Goal: Use online tool/utility

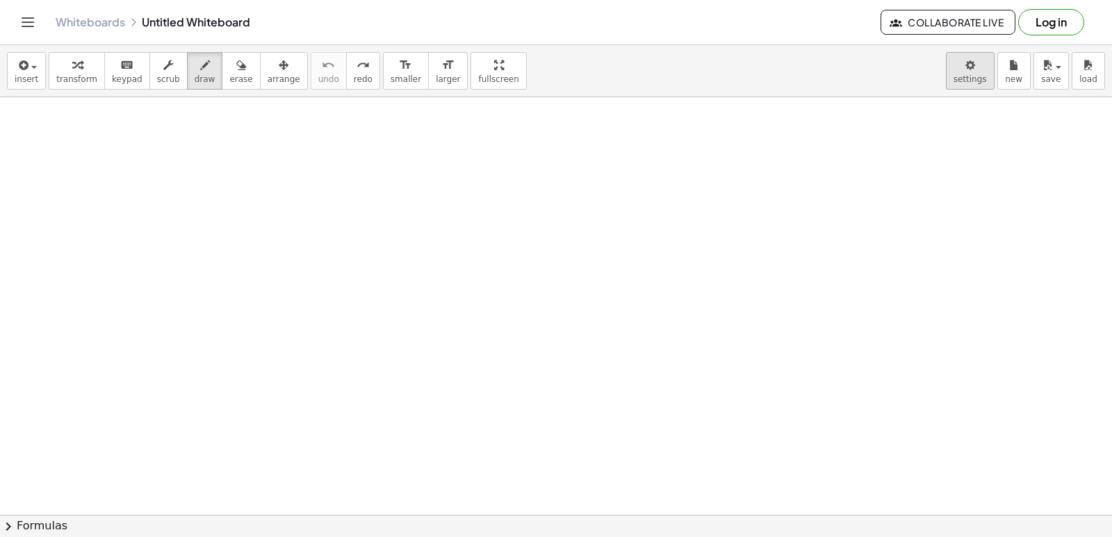
click at [953, 158] on body "Graspable Math Activities Get Started Activity Bank Assigned Work Classes White…" at bounding box center [556, 268] width 1112 height 537
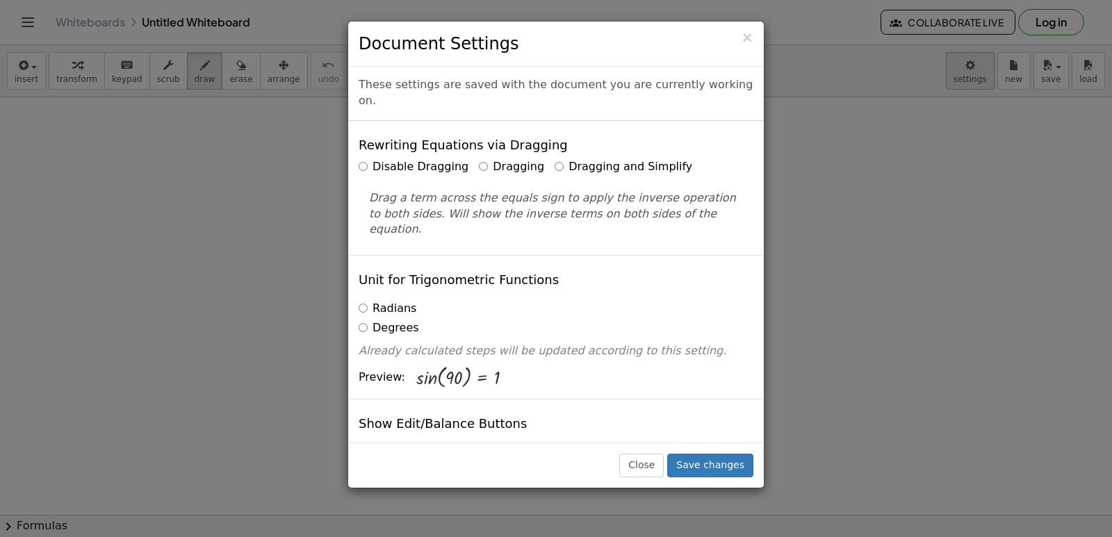
scroll to position [70, 0]
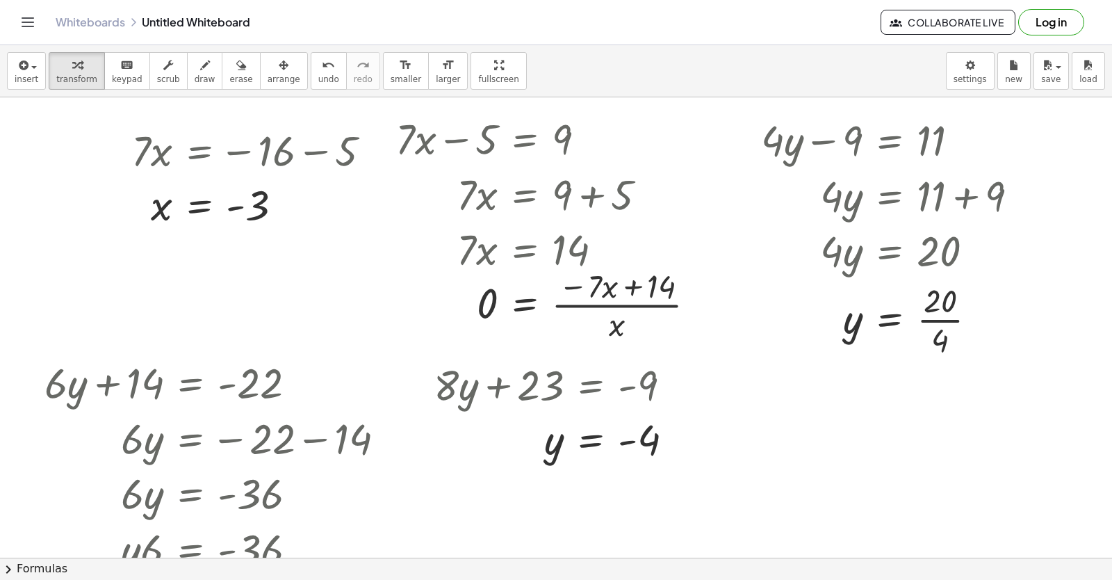
scroll to position [626, 0]
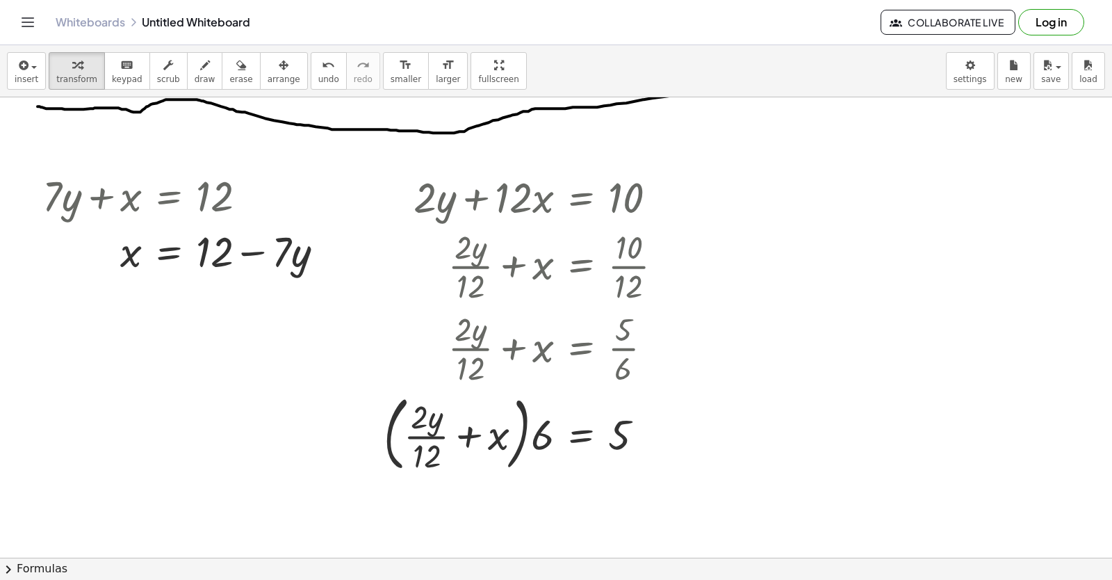
click at [225, 81] on button "erase" at bounding box center [241, 71] width 38 height 38
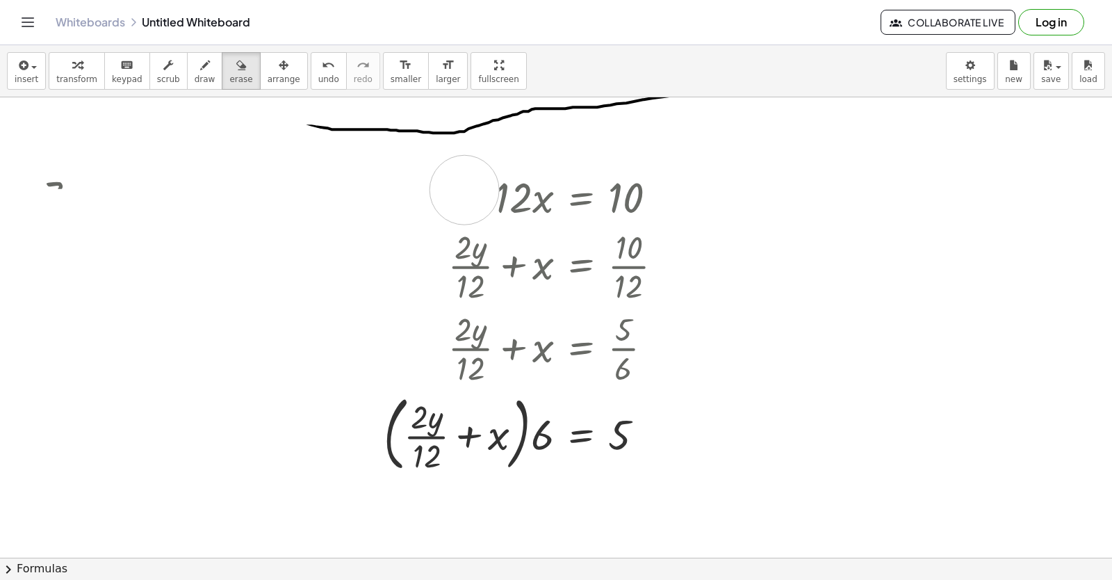
drag, startPoint x: 187, startPoint y: 297, endPoint x: 500, endPoint y: 181, distance: 333.4
click at [477, 186] on div at bounding box center [692, 162] width 1384 height 1380
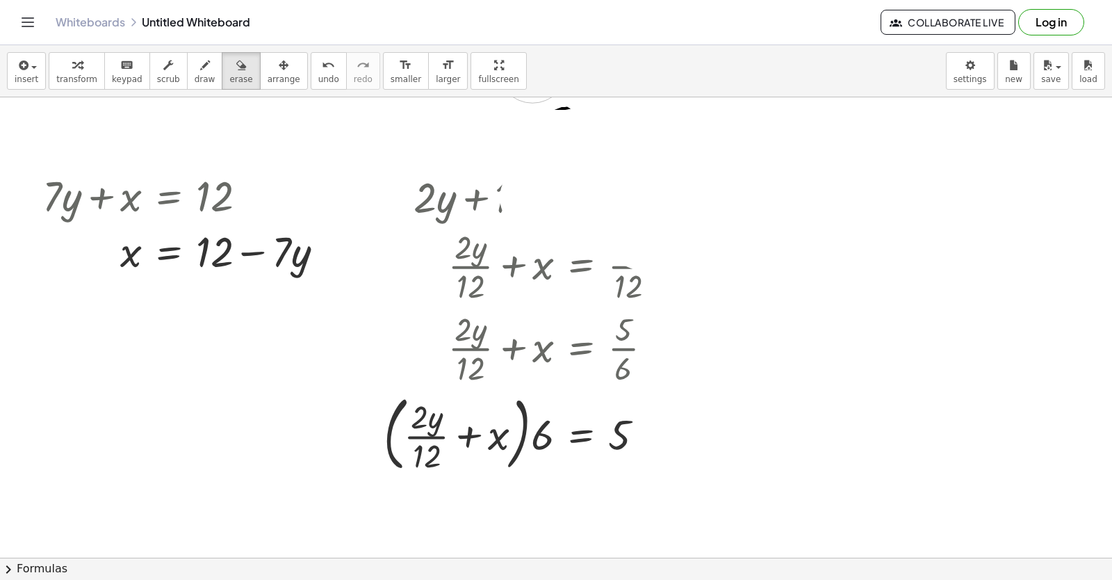
drag, startPoint x: 541, startPoint y: 198, endPoint x: 563, endPoint y: 102, distance: 98.5
click at [563, 102] on div at bounding box center [692, 162] width 1384 height 1380
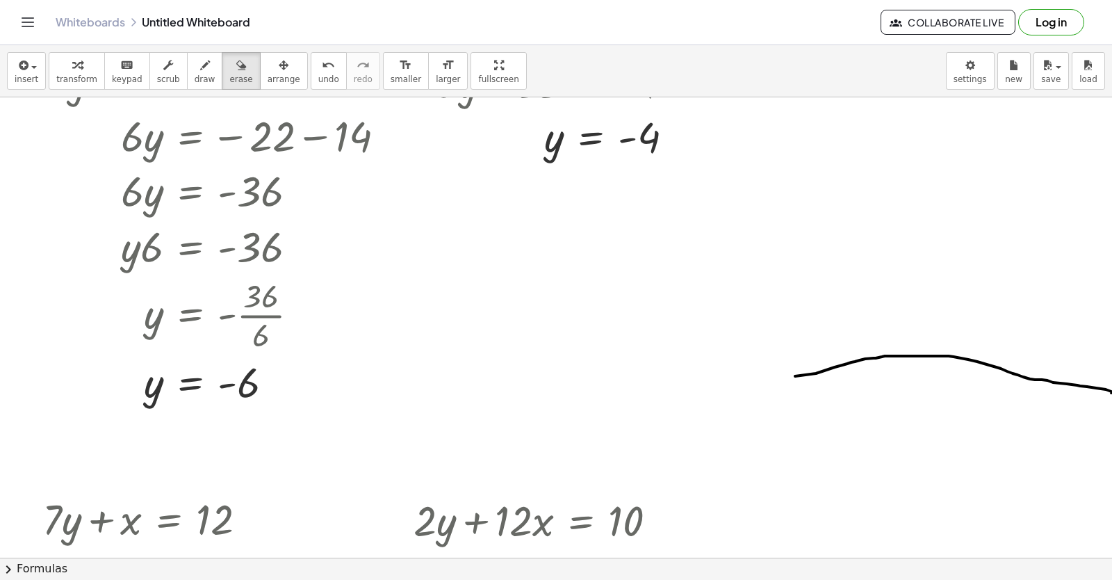
scroll to position [278, 0]
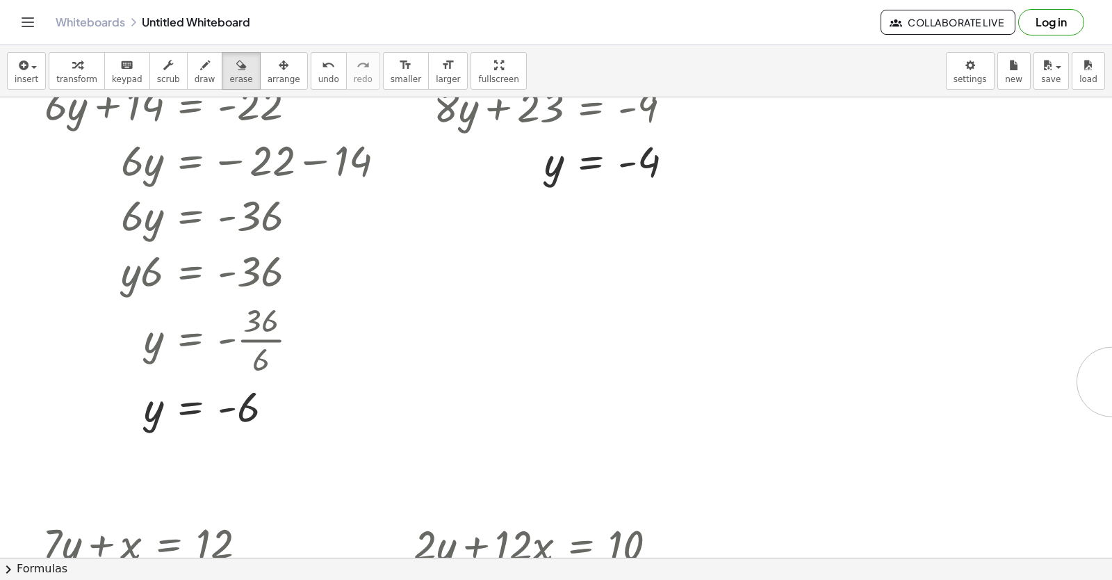
drag, startPoint x: 810, startPoint y: 395, endPoint x: 1093, endPoint y: 387, distance: 282.3
click at [1107, 377] on div "+ · 7 · x − 5 = 9 Go back to this line Copy line as LaTeX Copy derivation as La…" at bounding box center [556, 327] width 1112 height 460
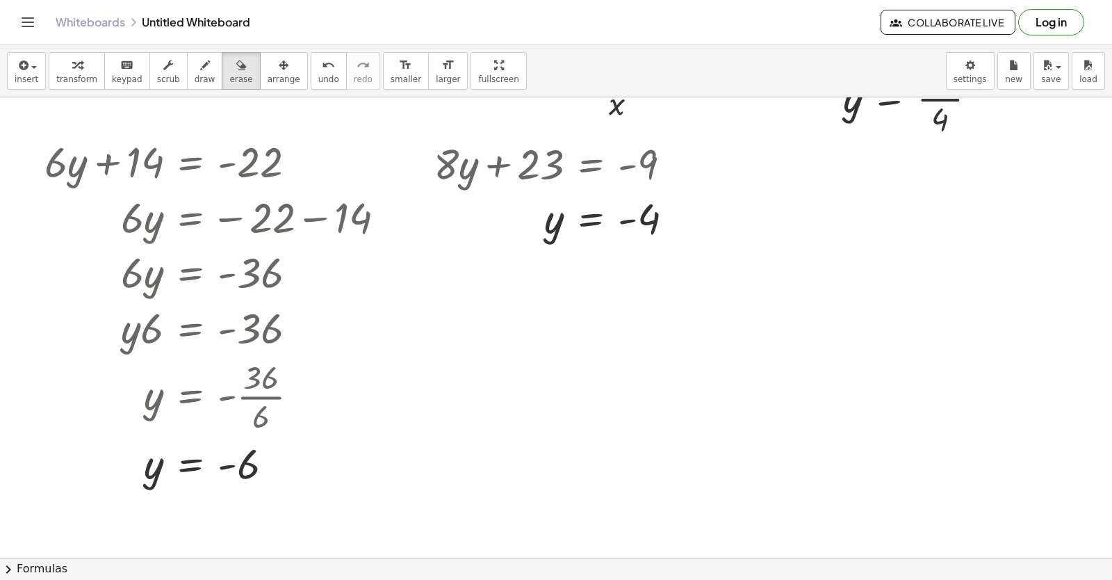
scroll to position [0, 0]
